Goal: Task Accomplishment & Management: Manage account settings

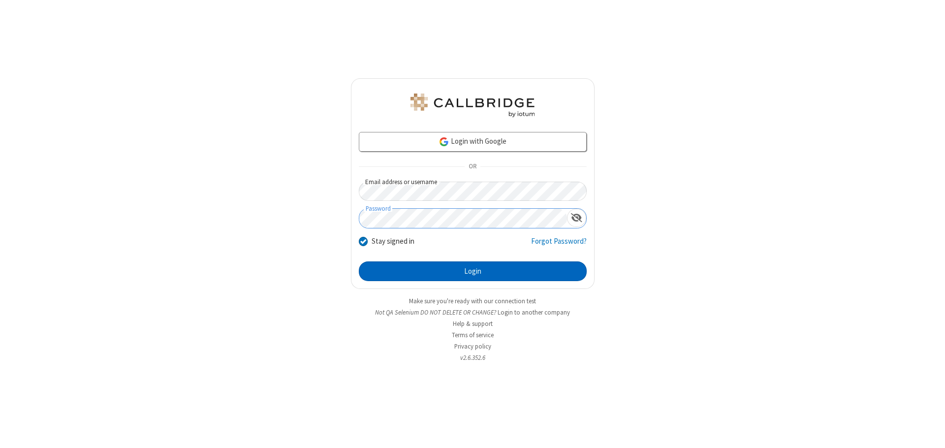
click at [473, 271] on button "Login" at bounding box center [473, 271] width 228 height 20
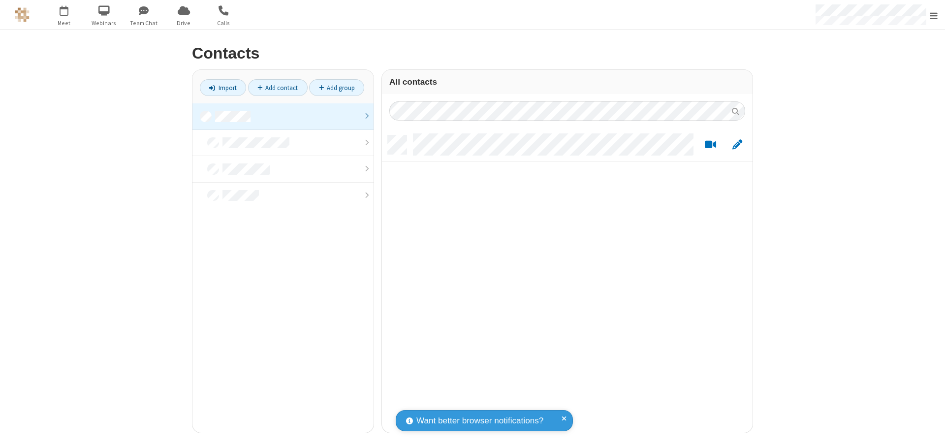
scroll to position [297, 363]
click at [283, 116] on link at bounding box center [282, 116] width 181 height 27
click at [278, 88] on link "Add contact" at bounding box center [278, 87] width 60 height 17
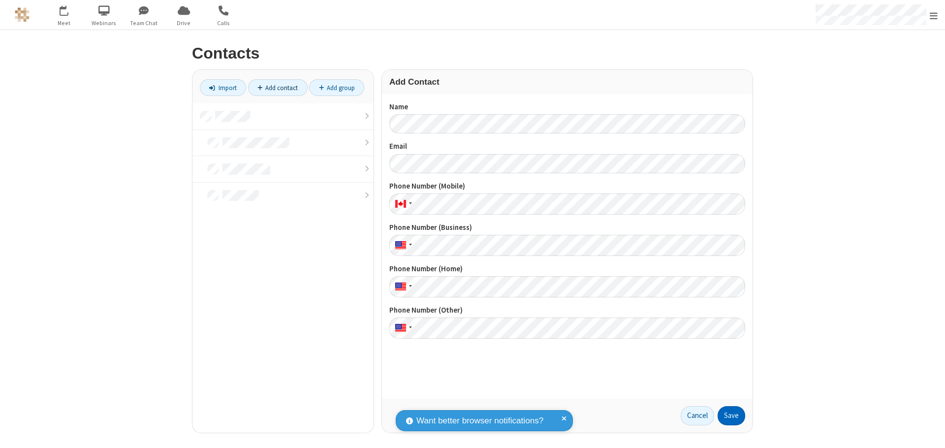
click at [731, 415] on button "Save" at bounding box center [732, 416] width 28 height 20
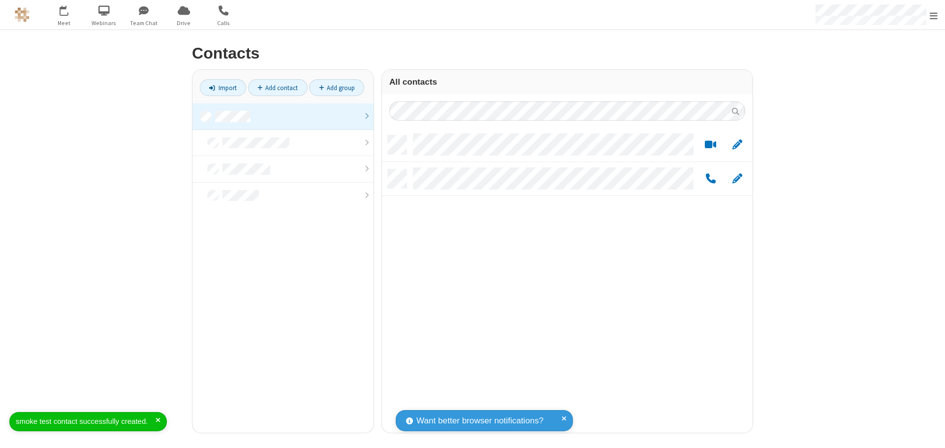
scroll to position [297, 363]
click at [278, 88] on link "Add contact" at bounding box center [278, 87] width 60 height 17
